Goal: Task Accomplishment & Management: Manage account settings

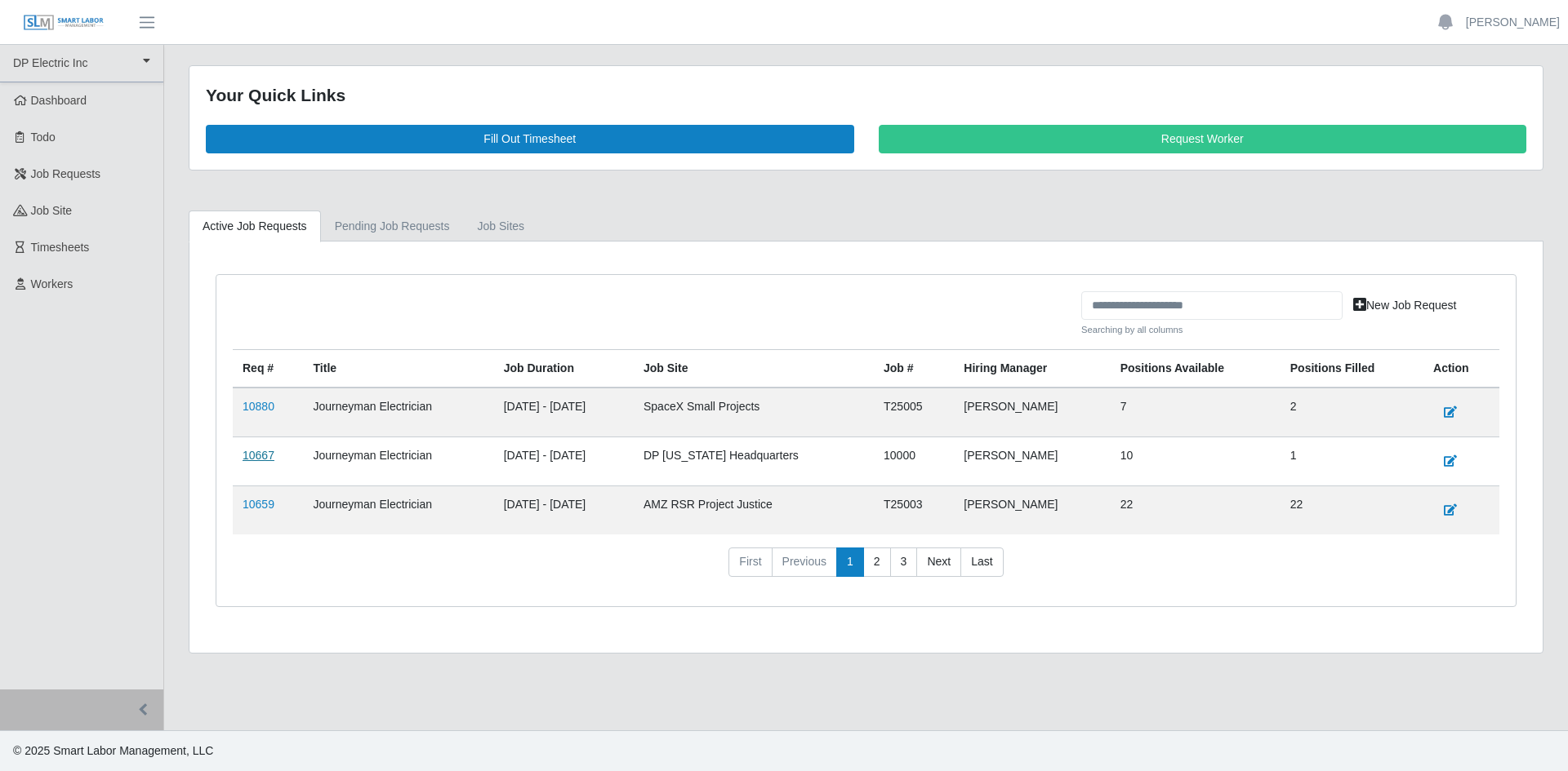
click at [253, 459] on link "10667" at bounding box center [259, 455] width 32 height 13
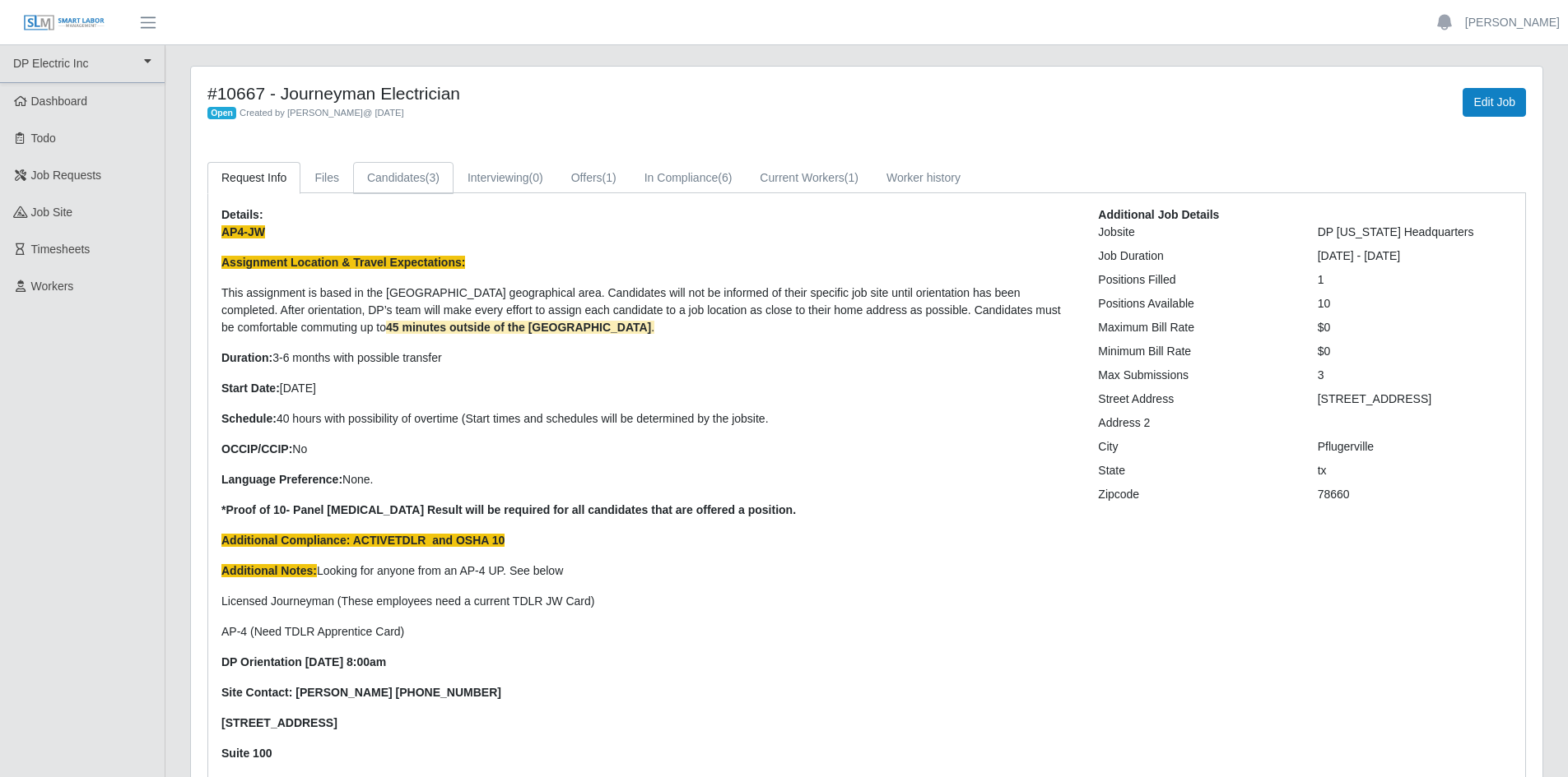
click at [378, 177] on link "Candidates (3)" at bounding box center [403, 177] width 100 height 32
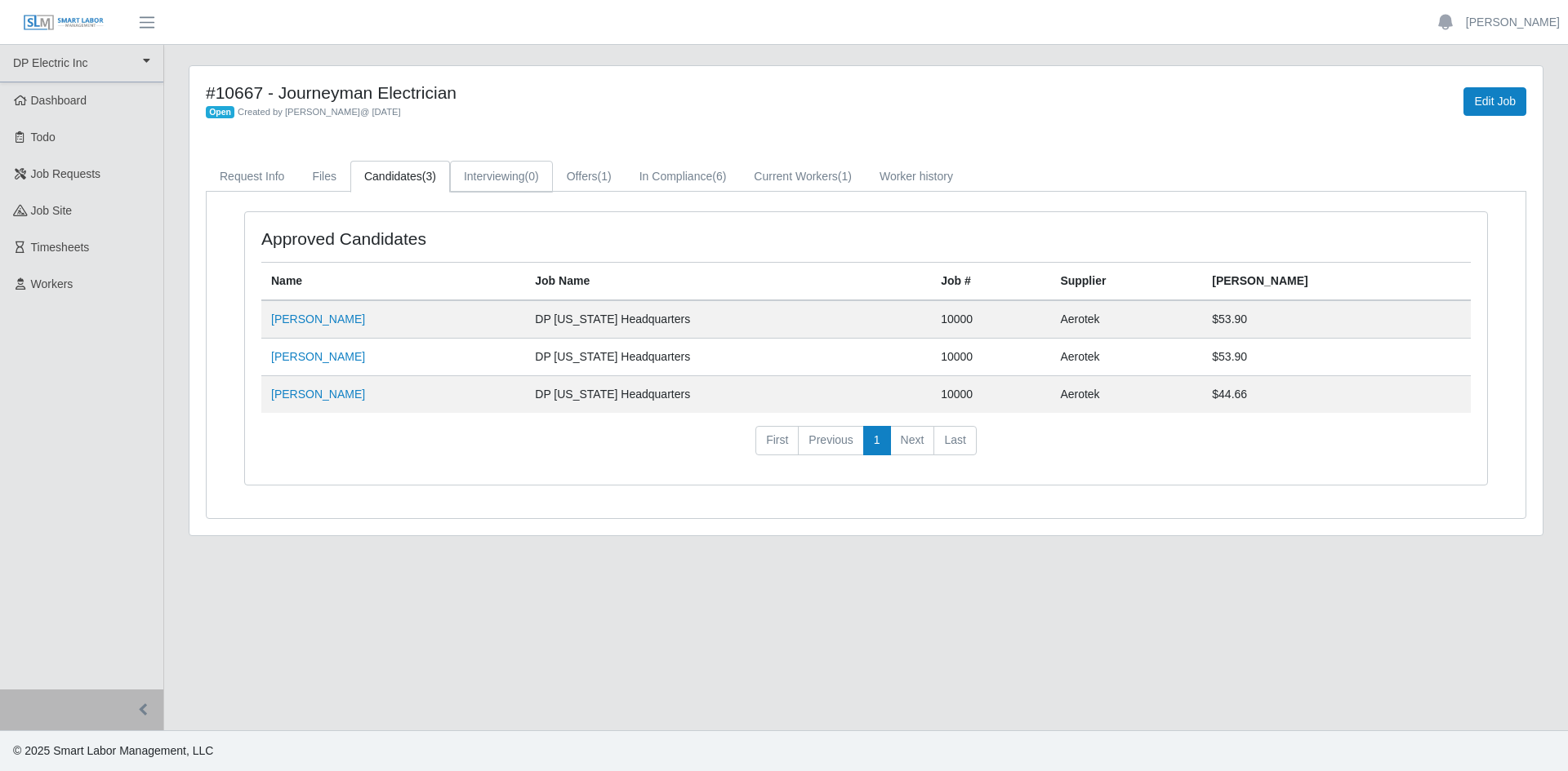
click at [493, 168] on link "Interviewing (0)" at bounding box center [501, 176] width 103 height 32
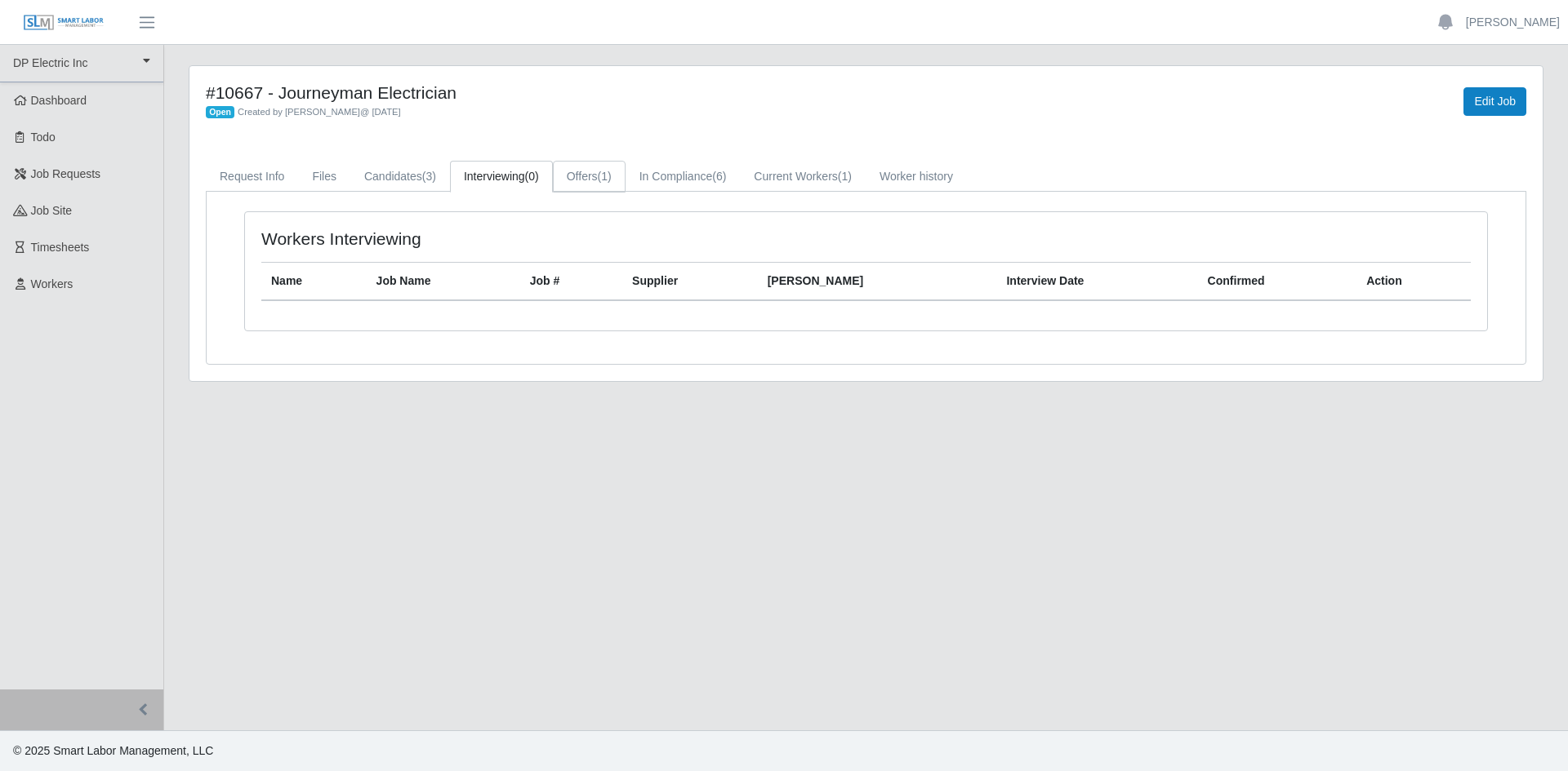
click at [608, 182] on span "(1)" at bounding box center [605, 176] width 14 height 13
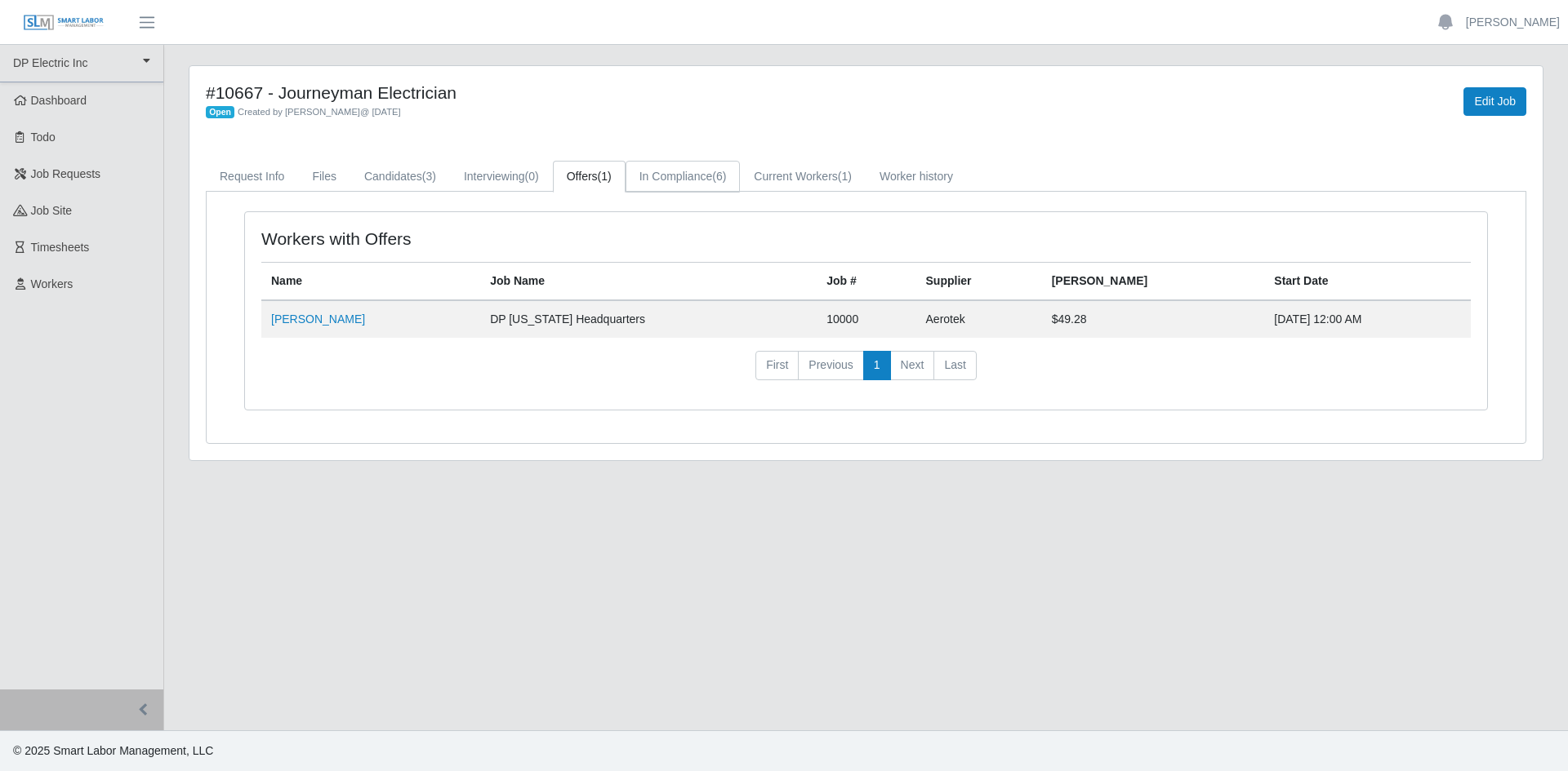
click at [654, 180] on link "In Compliance (6)" at bounding box center [683, 176] width 115 height 32
